Goal: Information Seeking & Learning: Learn about a topic

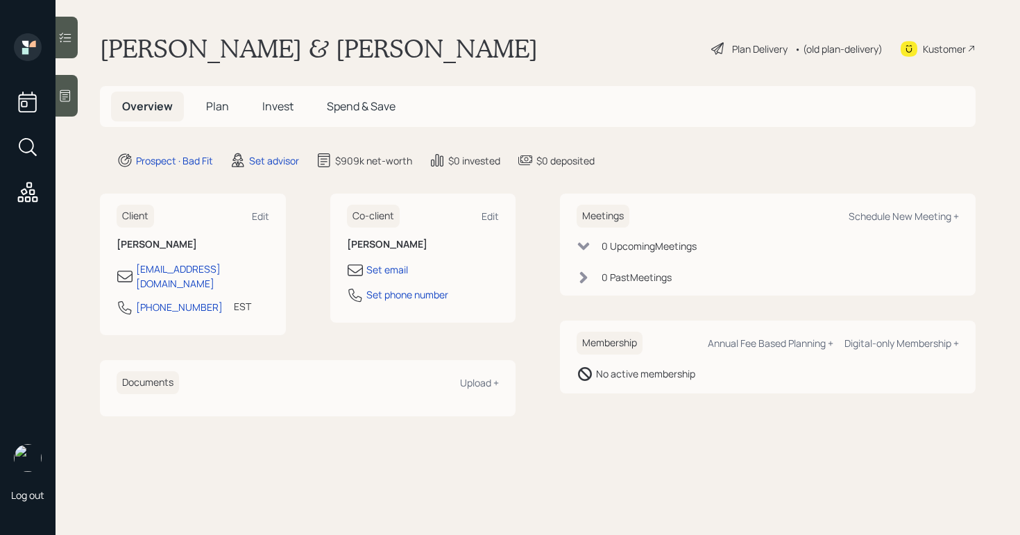
click at [740, 53] on div "Plan Delivery" at bounding box center [759, 49] width 55 height 15
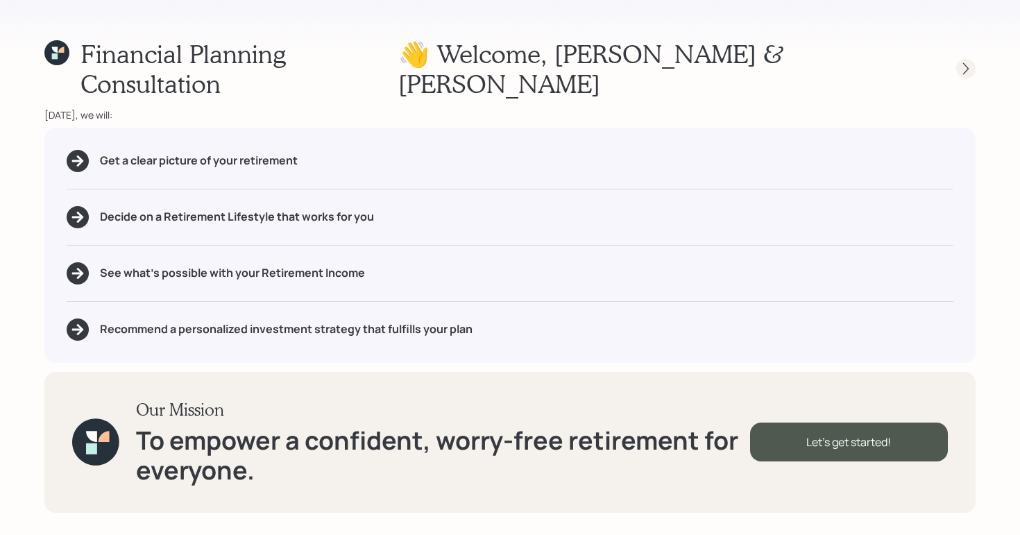
click at [964, 62] on div at bounding box center [965, 68] width 19 height 19
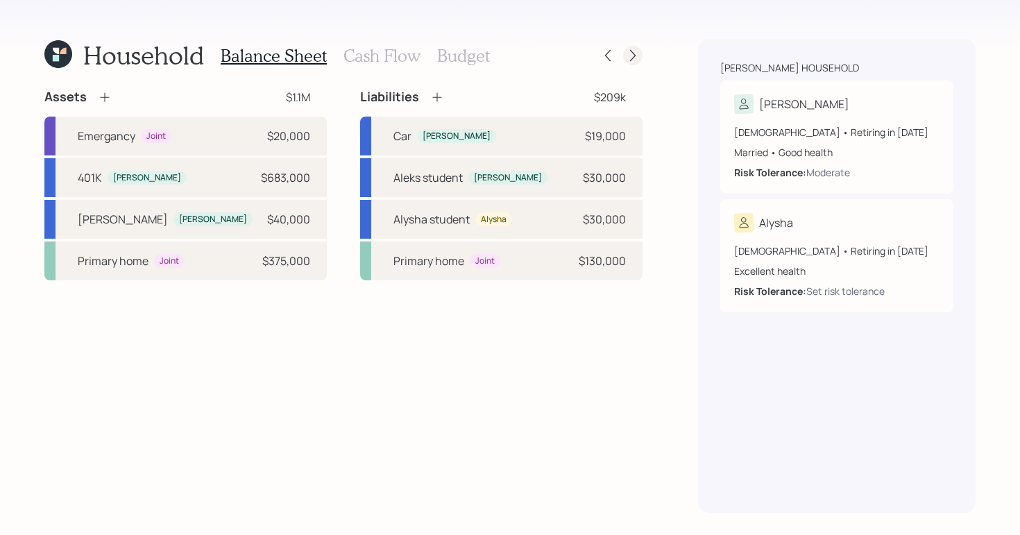
click at [629, 50] on icon at bounding box center [633, 56] width 14 height 14
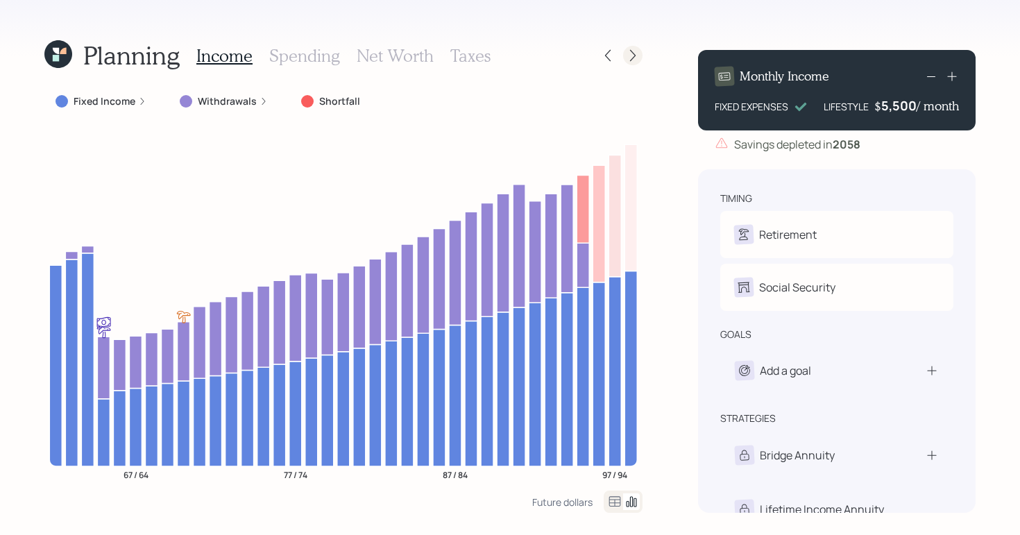
click at [636, 49] on icon at bounding box center [633, 56] width 14 height 14
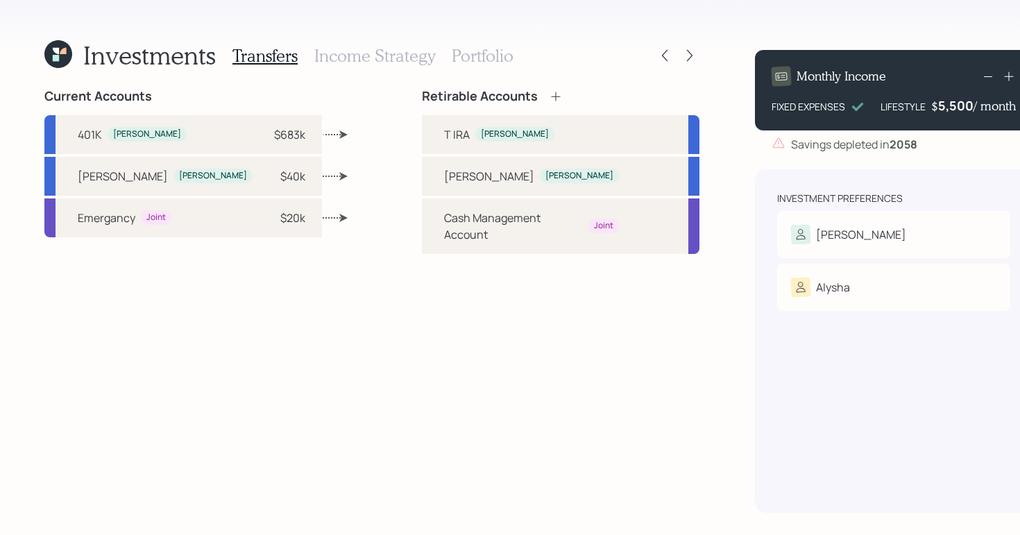
click at [682, 49] on icon at bounding box center [689, 56] width 14 height 14
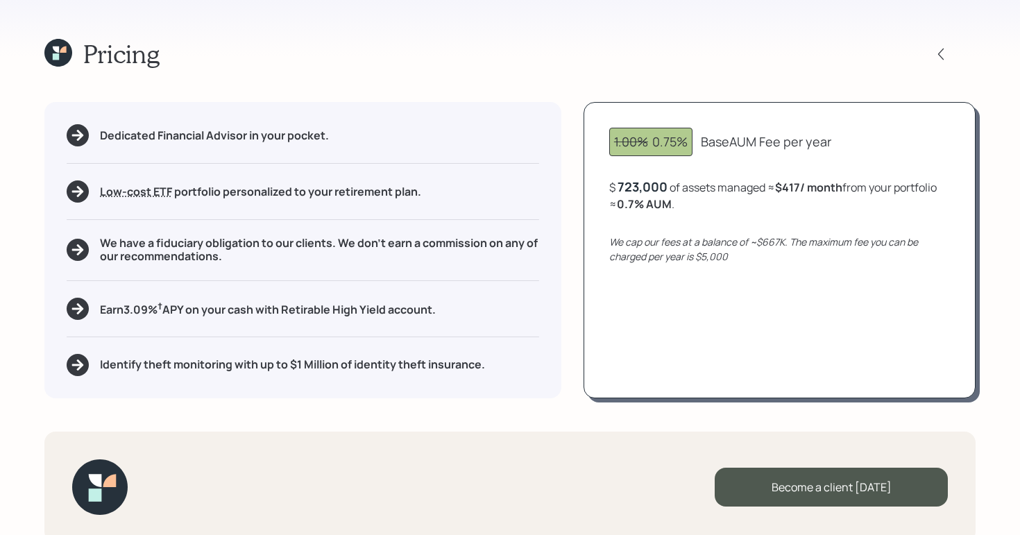
click at [931, 60] on div at bounding box center [940, 53] width 19 height 19
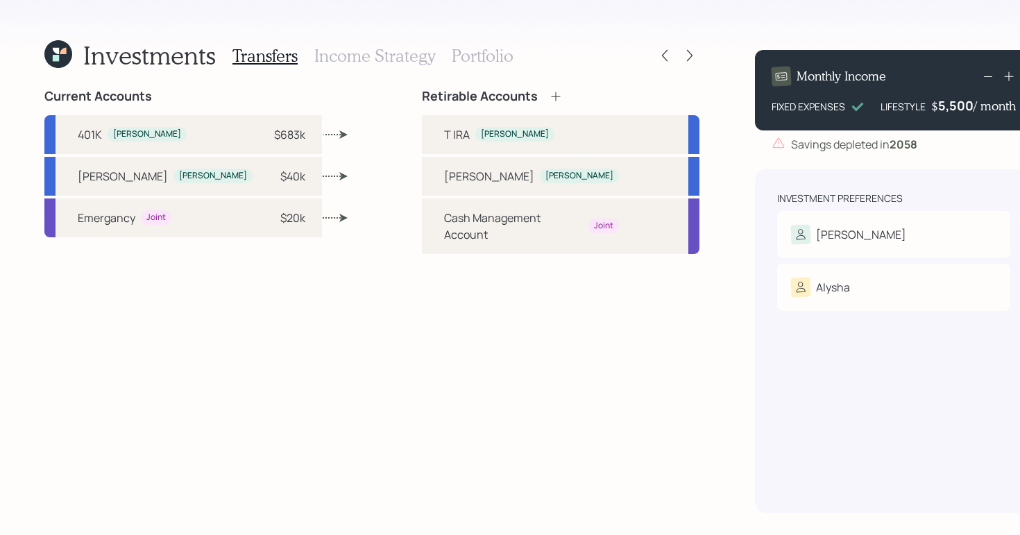
click at [488, 56] on h3 "Portfolio" at bounding box center [483, 56] width 62 height 20
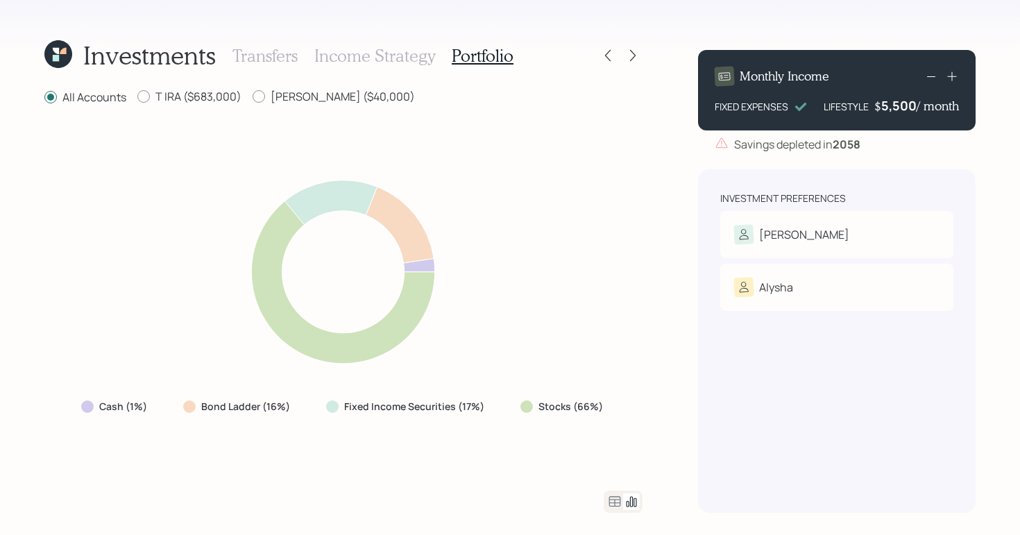
click at [361, 69] on div "Transfers Income Strategy Portfolio" at bounding box center [372, 55] width 281 height 33
click at [361, 57] on h3 "Income Strategy" at bounding box center [374, 56] width 121 height 20
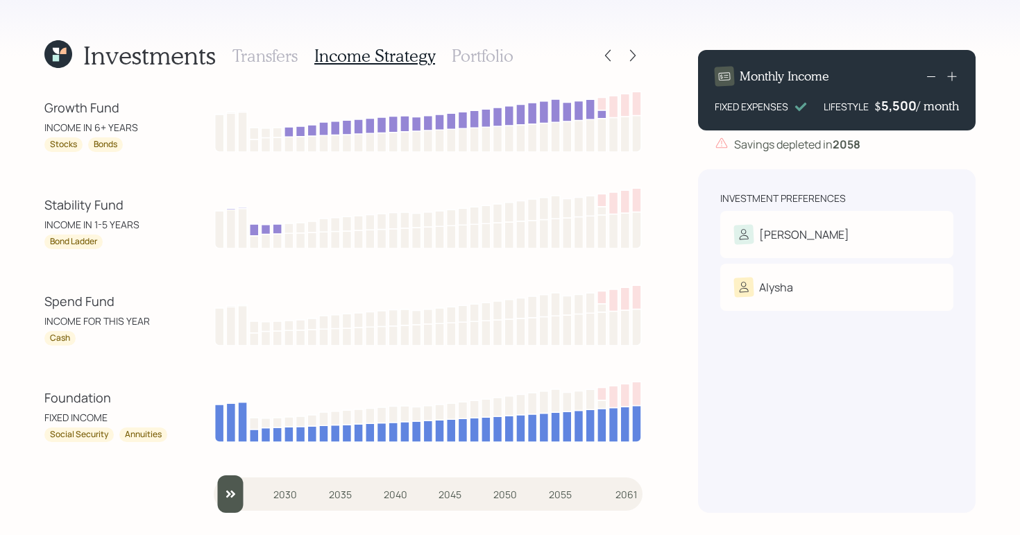
click at [477, 49] on h3 "Portfolio" at bounding box center [483, 56] width 62 height 20
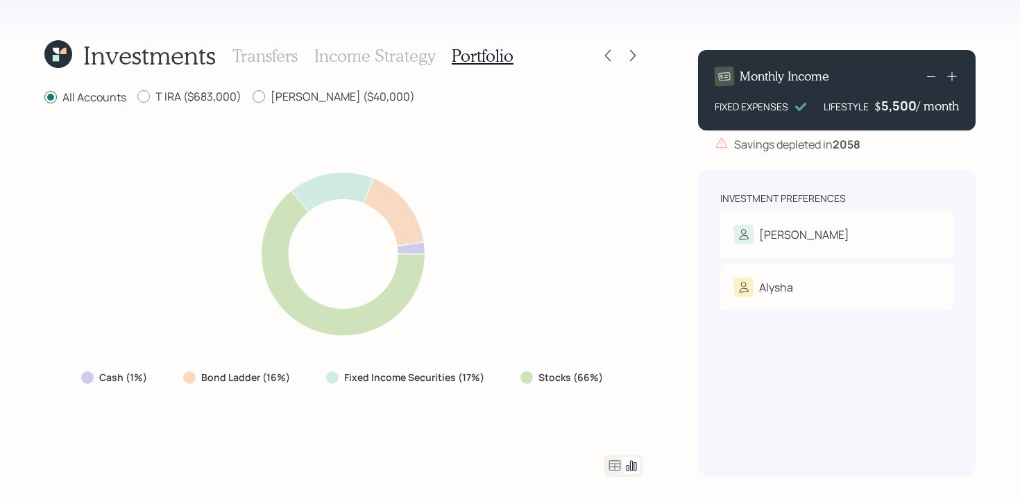
click at [366, 53] on h3 "Income Strategy" at bounding box center [374, 56] width 121 height 20
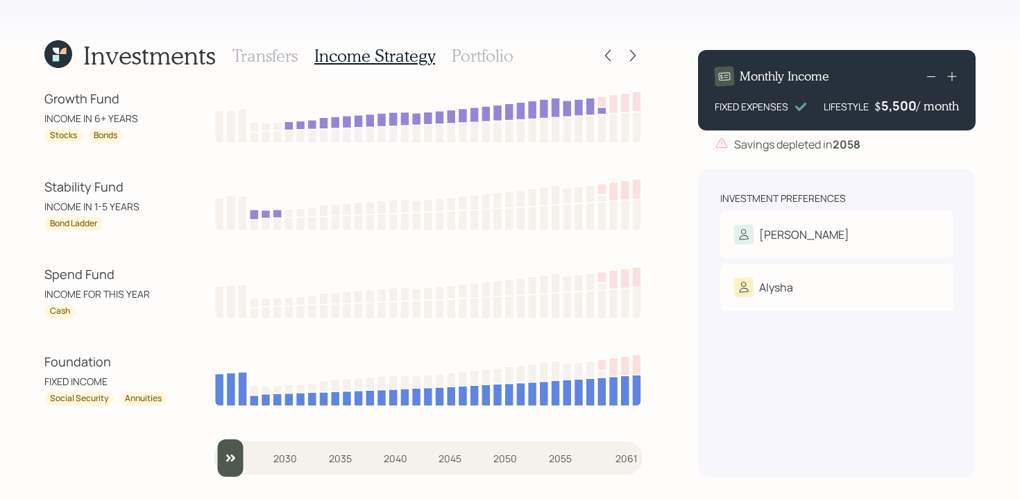
click at [273, 53] on h3 "Transfers" at bounding box center [264, 56] width 65 height 20
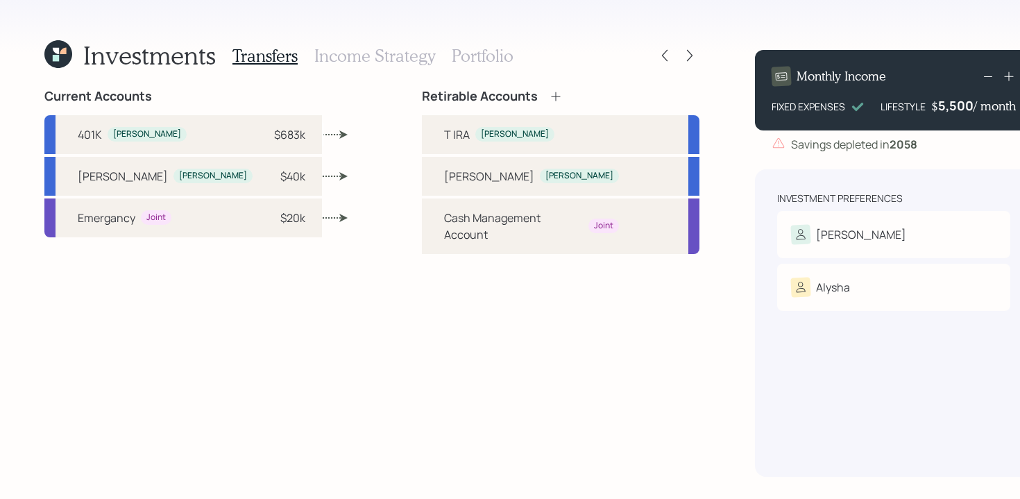
click at [392, 57] on h3 "Income Strategy" at bounding box center [374, 56] width 121 height 20
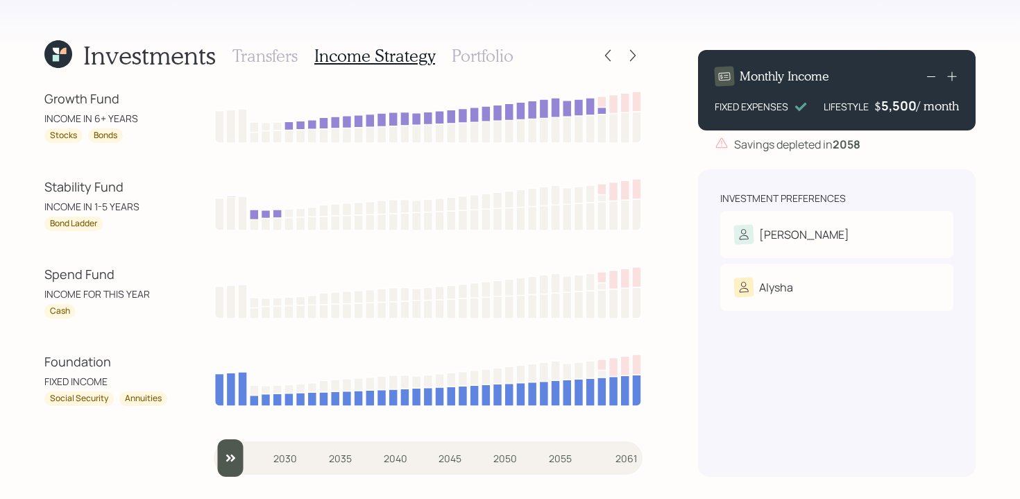
click at [231, 456] on input "slider" at bounding box center [428, 457] width 429 height 37
drag, startPoint x: 241, startPoint y: 461, endPoint x: 154, endPoint y: 449, distance: 88.2
click at [214, 449] on input "slider" at bounding box center [428, 457] width 429 height 37
drag, startPoint x: 231, startPoint y: 464, endPoint x: 243, endPoint y: 461, distance: 12.1
click at [243, 461] on input "slider" at bounding box center [428, 457] width 429 height 37
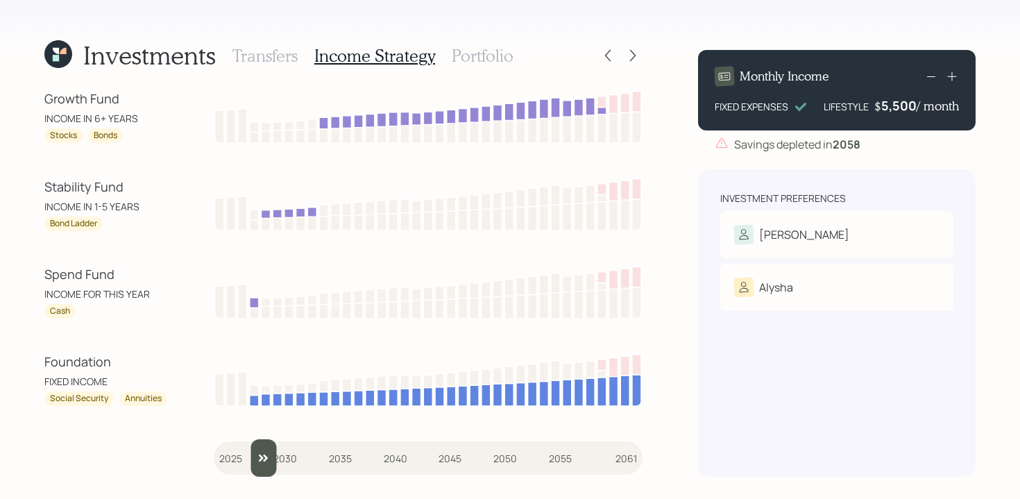
click at [250, 459] on input "slider" at bounding box center [428, 457] width 429 height 37
drag, startPoint x: 266, startPoint y: 457, endPoint x: 255, endPoint y: 456, distance: 10.5
click at [255, 456] on input "slider" at bounding box center [428, 457] width 429 height 37
type input "2029"
click at [270, 458] on input "slider" at bounding box center [428, 457] width 429 height 37
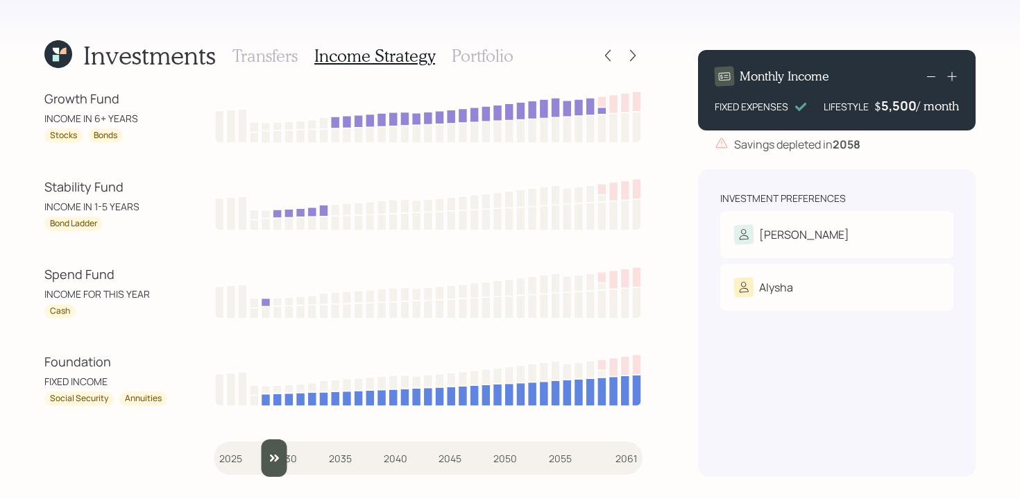
click at [497, 60] on h3 "Portfolio" at bounding box center [483, 56] width 62 height 20
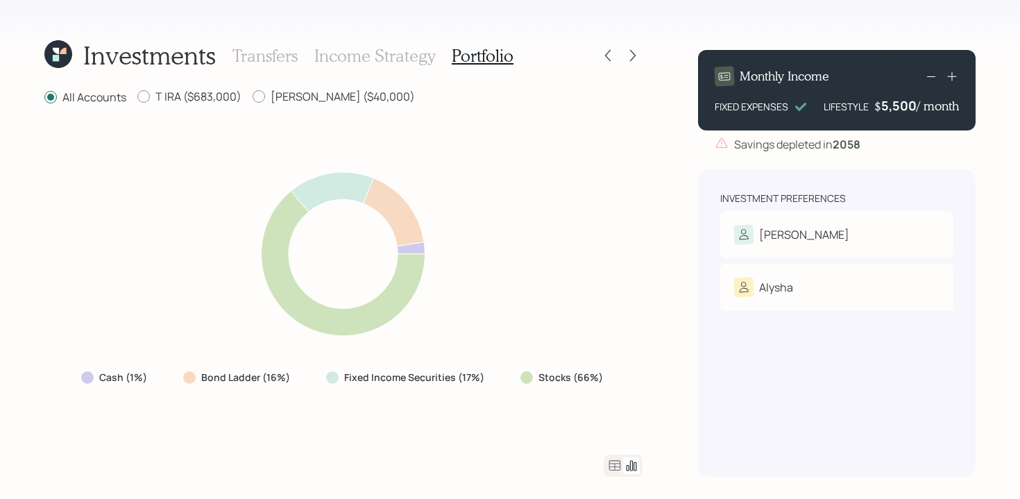
click at [413, 65] on h3 "Income Strategy" at bounding box center [374, 56] width 121 height 20
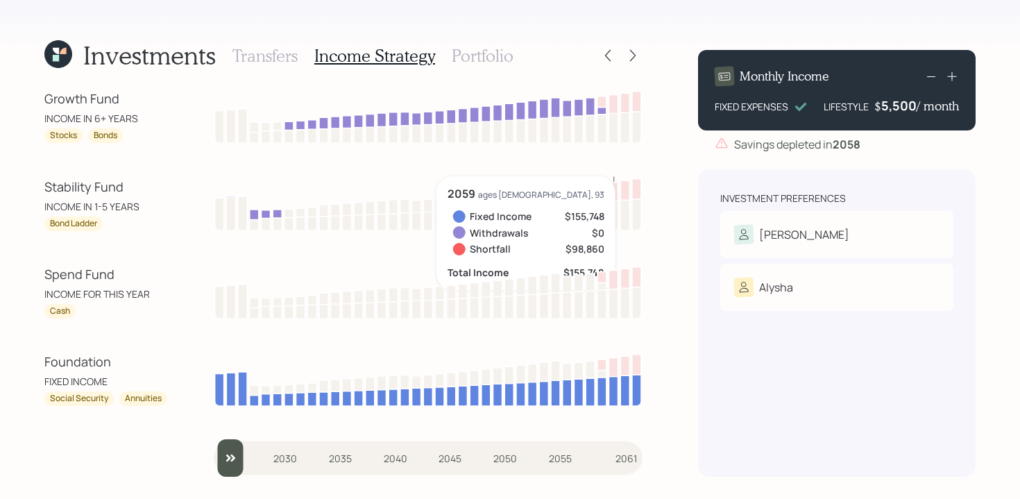
click at [543, 36] on div "Investments Transfers Income Strategy Portfolio Growth Fund INCOME IN 6+ YEARS …" at bounding box center [510, 249] width 1020 height 499
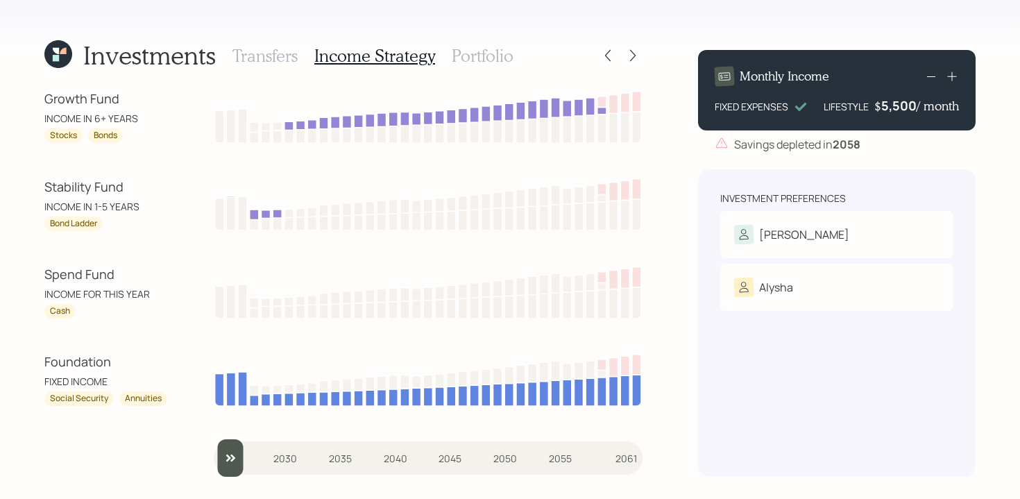
click at [485, 46] on h3 "Portfolio" at bounding box center [483, 56] width 62 height 20
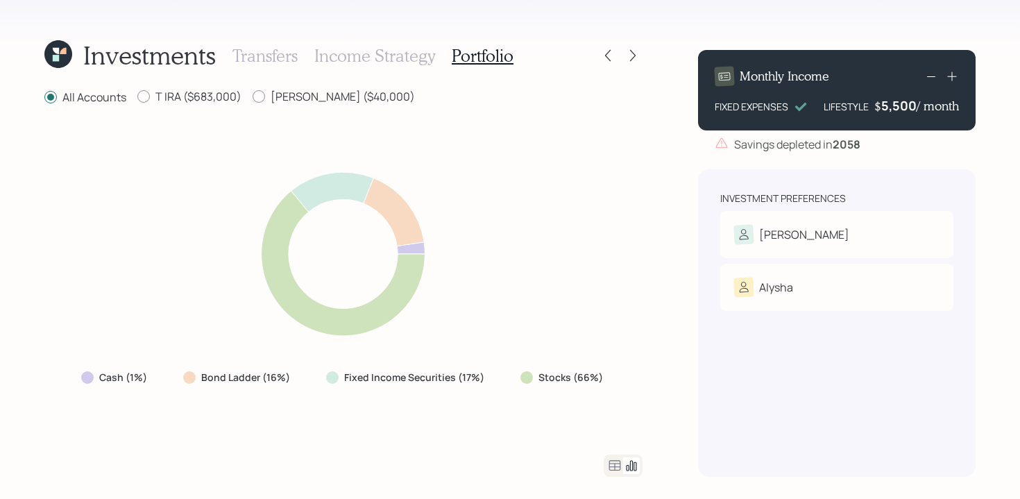
click at [612, 463] on icon at bounding box center [614, 465] width 17 height 17
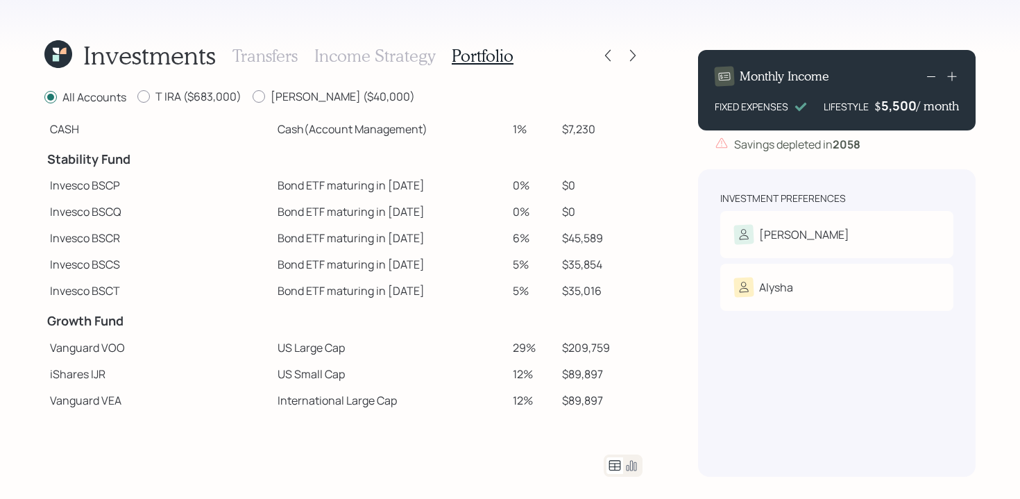
scroll to position [40, 0]
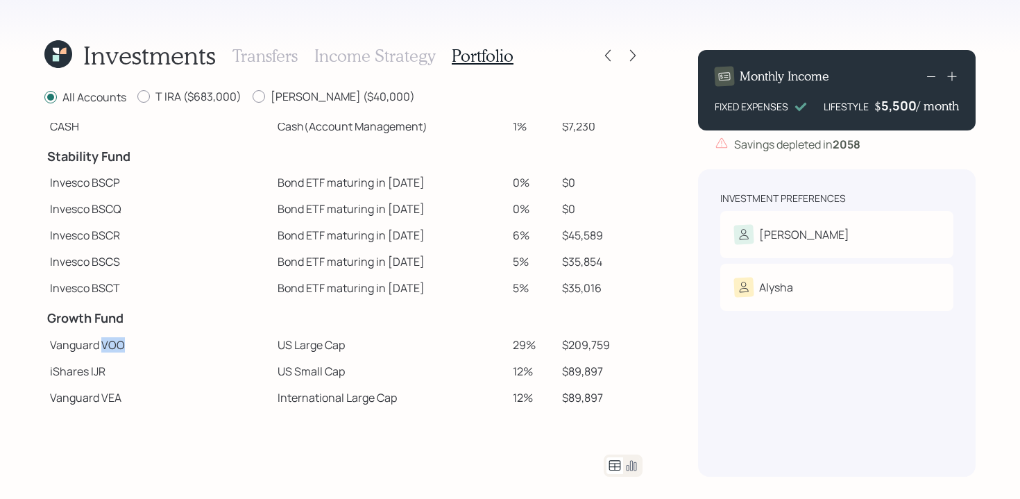
drag, startPoint x: 104, startPoint y: 343, endPoint x: 124, endPoint y: 343, distance: 20.1
click at [124, 343] on td "Vanguard VOO" at bounding box center [157, 345] width 227 height 26
drag, startPoint x: 94, startPoint y: 290, endPoint x: 119, endPoint y: 289, distance: 25.0
click at [119, 289] on td "Invesco BSCT" at bounding box center [157, 288] width 227 height 26
click at [272, 286] on td "Bond ETF maturing in [DATE]" at bounding box center [389, 288] width 234 height 26
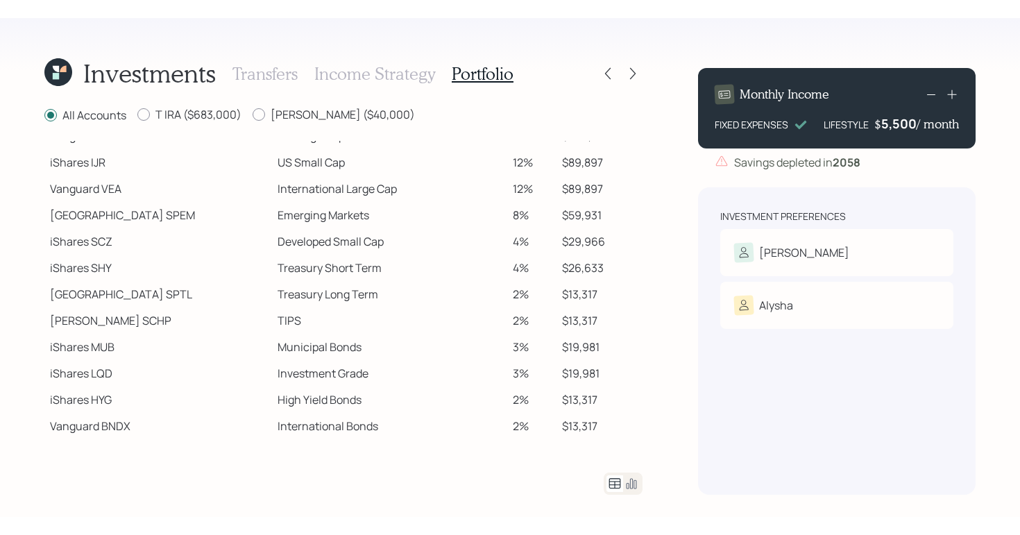
scroll to position [266, 0]
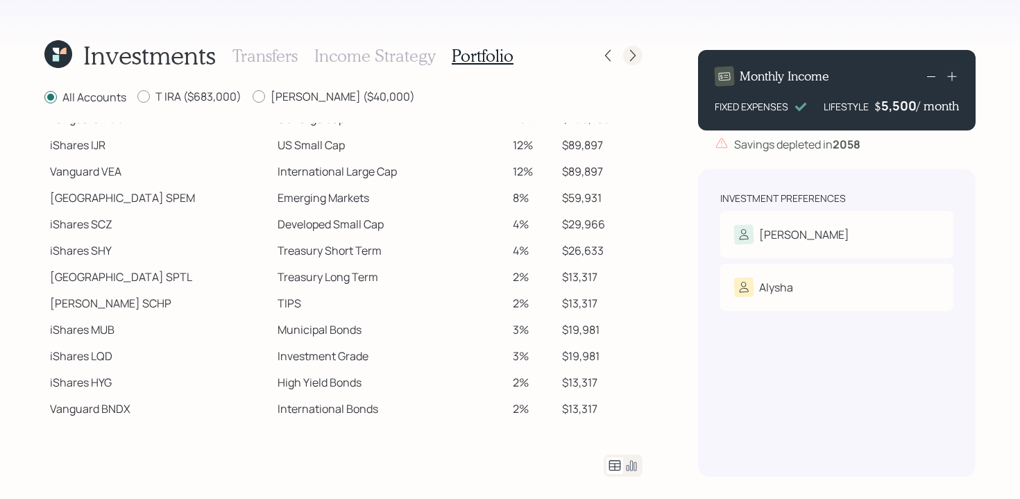
click at [636, 56] on icon at bounding box center [633, 56] width 14 height 14
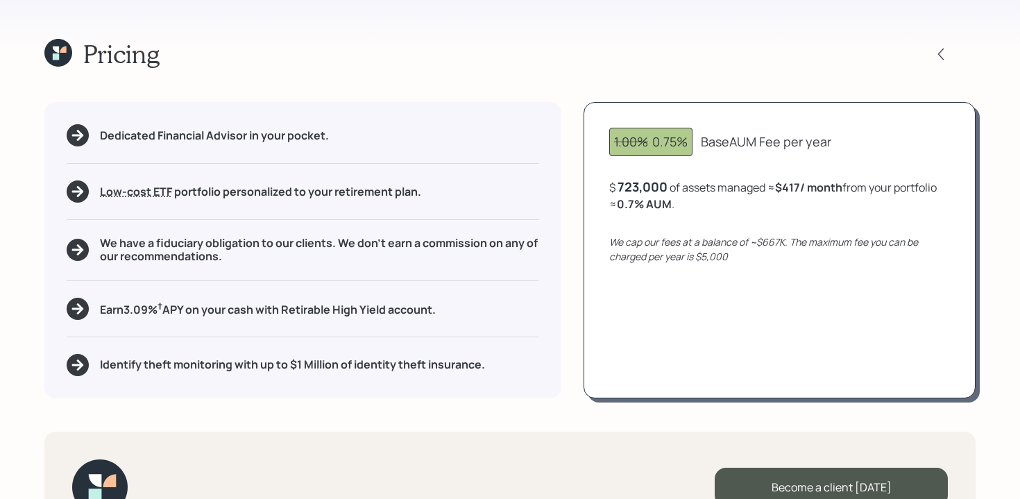
click at [673, 163] on div "1.00% 0.75% Base AUM Fee per year $ 723,000 of assets managed ≈ $417 / month fr…" at bounding box center [779, 249] width 392 height 295
